Goal: Transaction & Acquisition: Purchase product/service

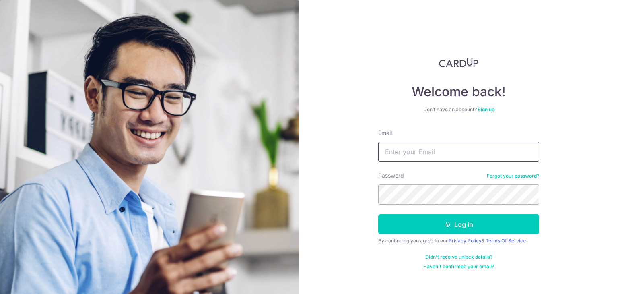
type input "serena82@gmail.com"
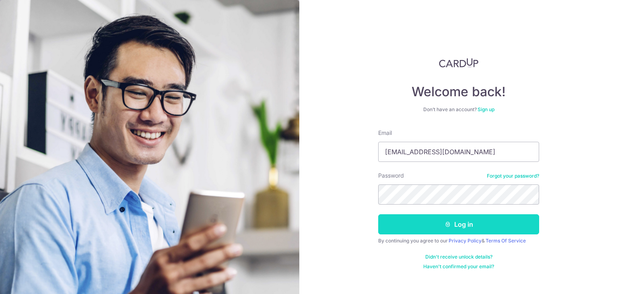
click at [457, 224] on button "Log in" at bounding box center [458, 224] width 161 height 20
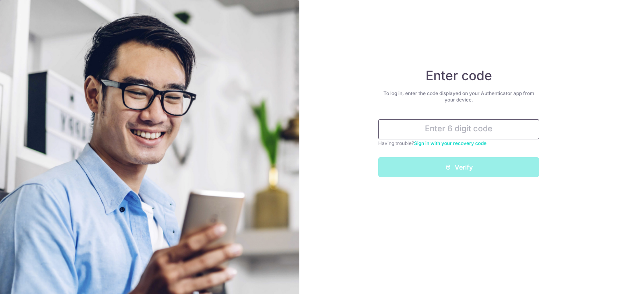
click at [473, 125] on input "text" at bounding box center [458, 129] width 161 height 20
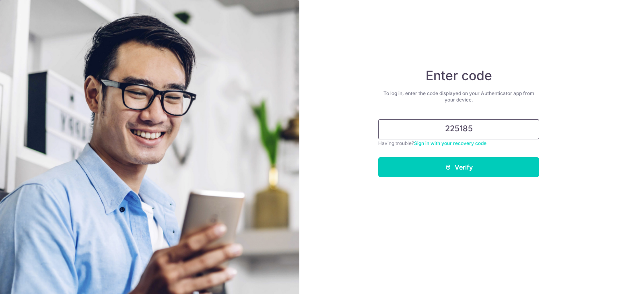
type input "225185"
click at [378, 157] on button "Verify" at bounding box center [458, 167] width 161 height 20
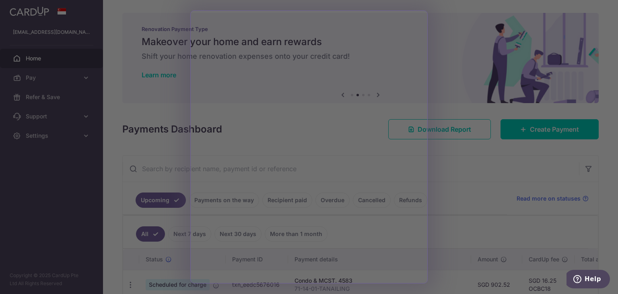
click at [444, 69] on div at bounding box center [312, 148] width 624 height 297
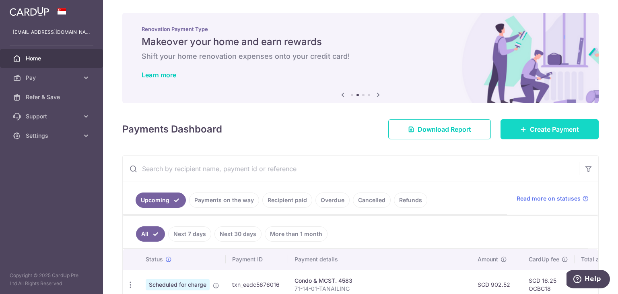
click at [544, 132] on span "Create Payment" at bounding box center [554, 129] width 49 height 10
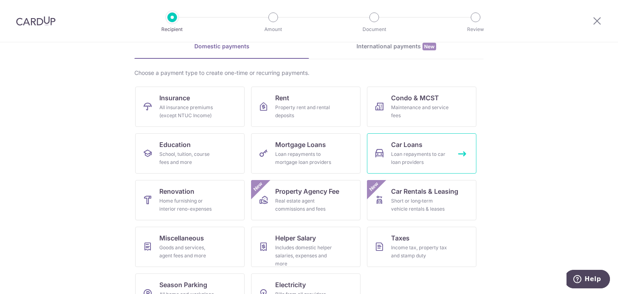
scroll to position [66, 0]
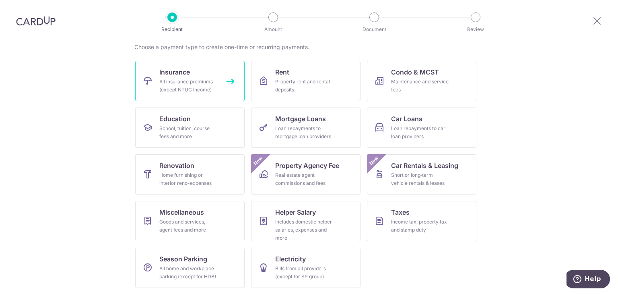
click at [210, 80] on div "All insurance premiums (except NTUC Income)" at bounding box center [188, 86] width 58 height 16
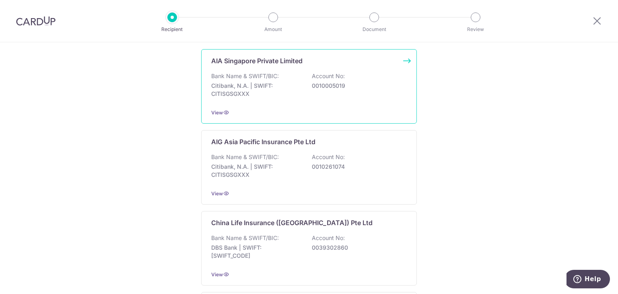
scroll to position [161, 0]
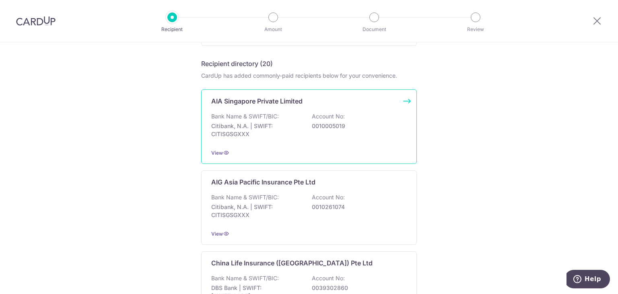
click at [383, 134] on div "Bank Name & SWIFT/BIC: Citibank, N.A. | SWIFT: CITISGSGXXX Account No: 00100050…" at bounding box center [309, 127] width 196 height 30
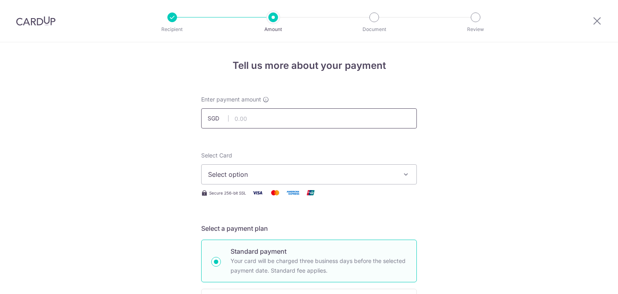
click at [321, 111] on input "text" at bounding box center [309, 118] width 216 height 20
click at [266, 115] on input "text" at bounding box center [309, 118] width 216 height 20
type input "197.34"
click at [333, 176] on span "Select option" at bounding box center [302, 174] width 188 height 10
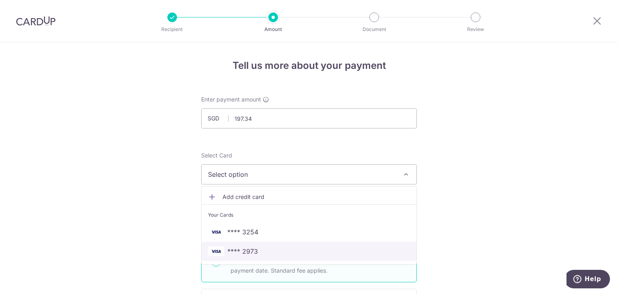
click at [270, 251] on span "**** 2973" at bounding box center [309, 251] width 202 height 10
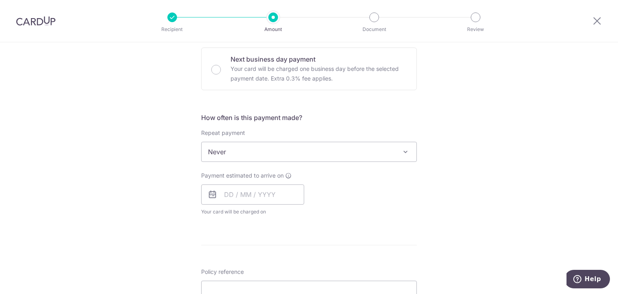
scroll to position [241, 0]
click at [337, 145] on span "Never" at bounding box center [309, 151] width 215 height 19
click at [262, 191] on input "text" at bounding box center [252, 194] width 103 height 20
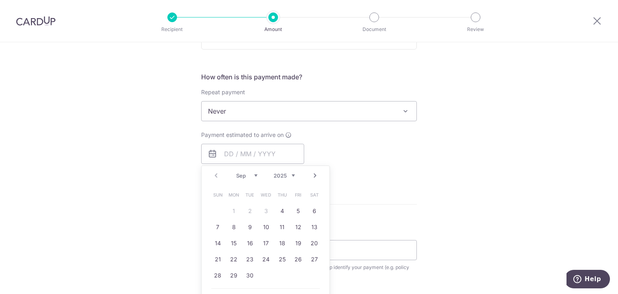
click at [293, 284] on div "Prev Next Sep Oct Nov Dec 2025 2026 2027 2028 2029 2030 2031 2032 2033 2034 203…" at bounding box center [265, 238] width 129 height 146
click at [237, 245] on link "15" at bounding box center [233, 243] width 13 height 13
type input "15/09/2025"
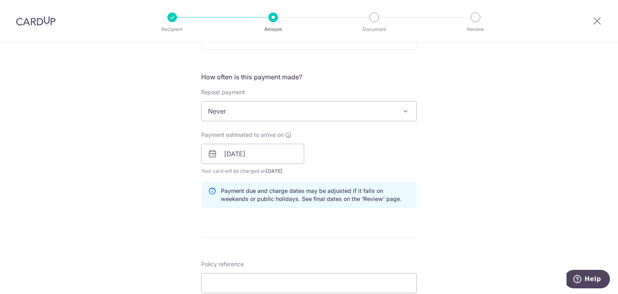
click at [346, 161] on div "Payment estimated to arrive on 15/09/2025 Prev Next Sep Oct Nov Dec 2025 2026 2…" at bounding box center [308, 153] width 225 height 44
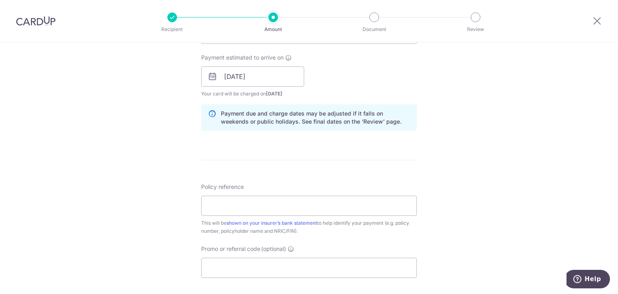
scroll to position [362, 0]
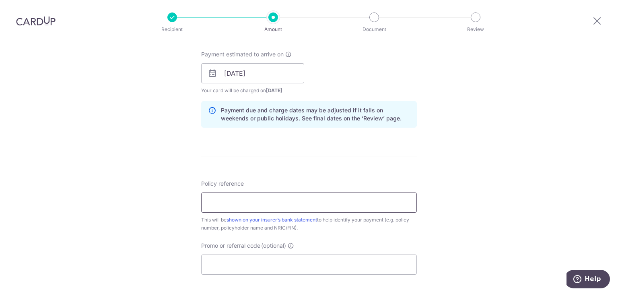
click at [309, 203] on input "Policy reference" at bounding box center [309, 202] width 216 height 20
click at [250, 263] on input "Promo or referral code (optional)" at bounding box center [309, 264] width 216 height 20
paste input "OCBC195"
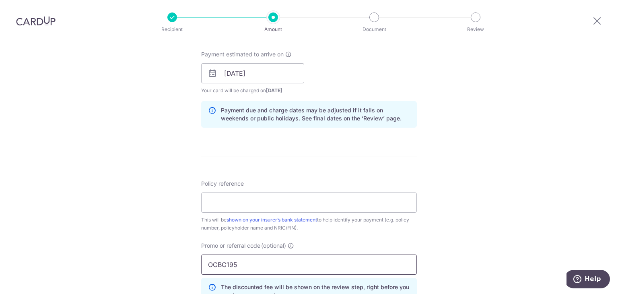
type input "OCBC195"
click at [451, 142] on div "Tell us more about your payment Enter payment amount SGD 197.34 197.34 Select C…" at bounding box center [309, 78] width 618 height 797
click at [281, 198] on input "Policy reference" at bounding box center [309, 202] width 216 height 20
paste input "P553923003"
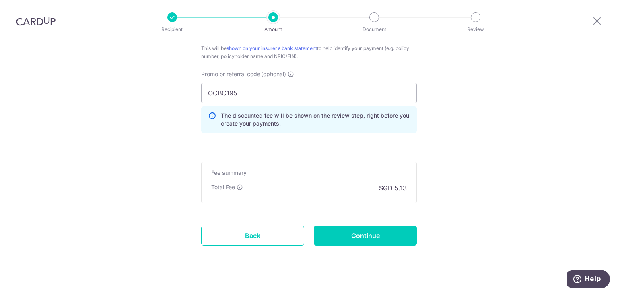
scroll to position [544, 0]
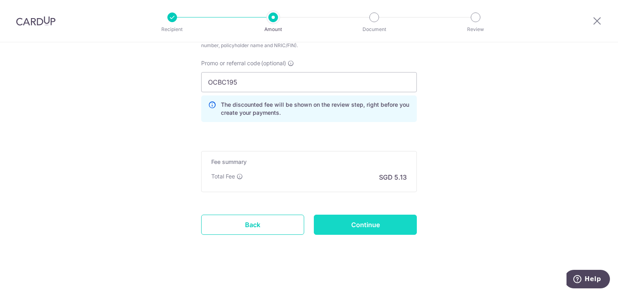
type input "P553923003"
click at [364, 221] on input "Continue" at bounding box center [365, 224] width 103 height 20
type input "Create Schedule"
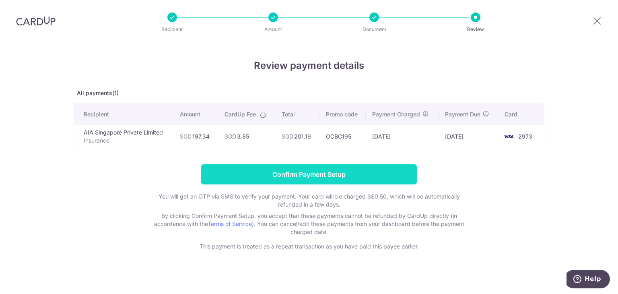
click at [320, 176] on input "Confirm Payment Setup" at bounding box center [309, 174] width 216 height 20
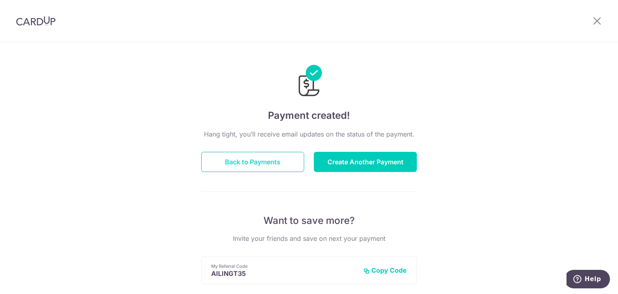
click at [260, 160] on button "Back to Payments" at bounding box center [252, 162] width 103 height 20
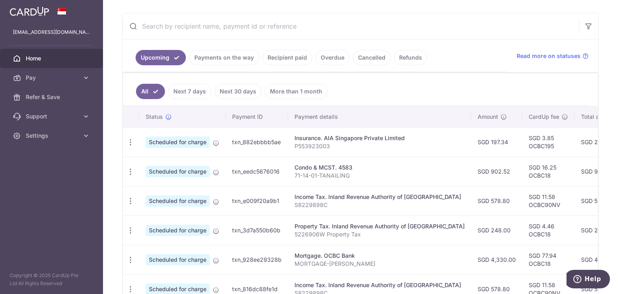
scroll to position [161, 0]
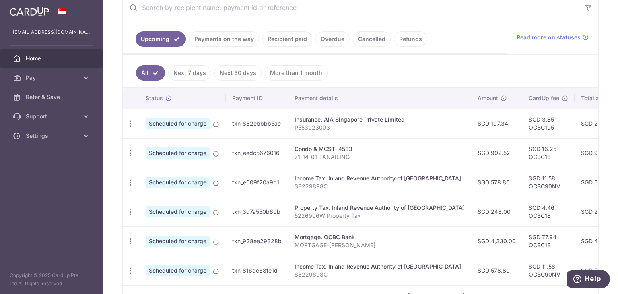
click at [232, 43] on link "Payments on the way" at bounding box center [224, 38] width 70 height 15
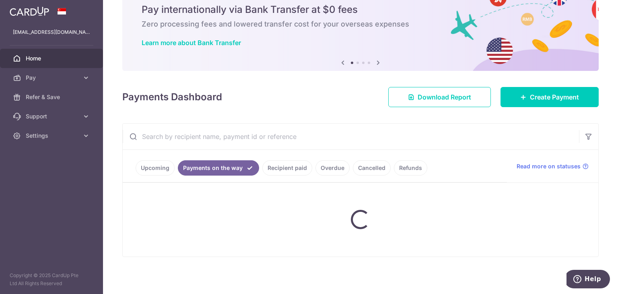
scroll to position [14, 0]
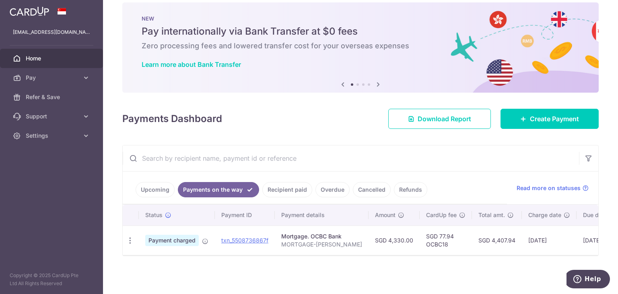
click at [287, 188] on link "Recipient paid" at bounding box center [287, 189] width 50 height 15
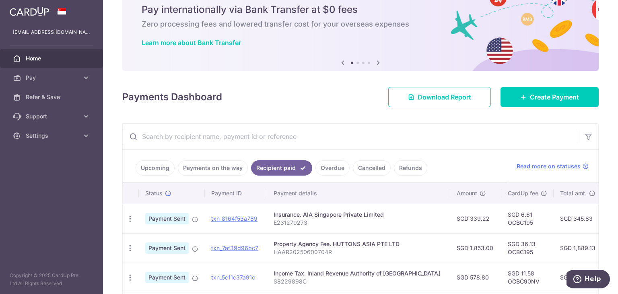
scroll to position [161, 0]
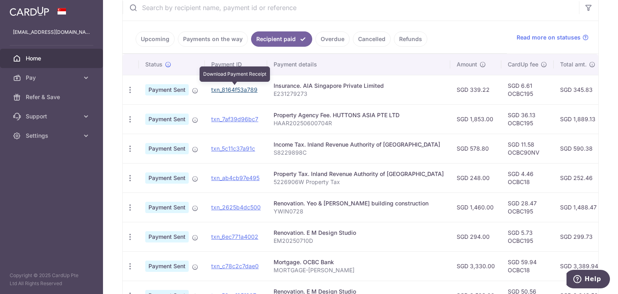
click at [238, 87] on link "txn_8164f53a789" at bounding box center [234, 89] width 46 height 7
click at [254, 91] on link "txn_8164f53a789" at bounding box center [234, 89] width 46 height 7
click at [160, 46] on ul "Upcoming Payments on the way Recipient paid Overdue Cancelled Refunds" at bounding box center [315, 37] width 384 height 33
click at [160, 43] on link "Upcoming" at bounding box center [155, 38] width 39 height 15
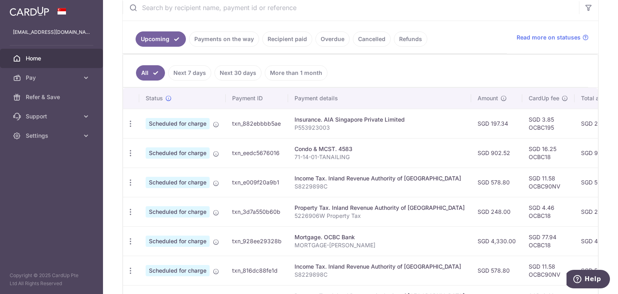
drag, startPoint x: 580, startPoint y: 124, endPoint x: 565, endPoint y: 124, distance: 15.3
click at [575, 124] on td "SGD 201.19" at bounding box center [600, 123] width 50 height 29
copy td "201.19"
